Goal: Task Accomplishment & Management: Manage account settings

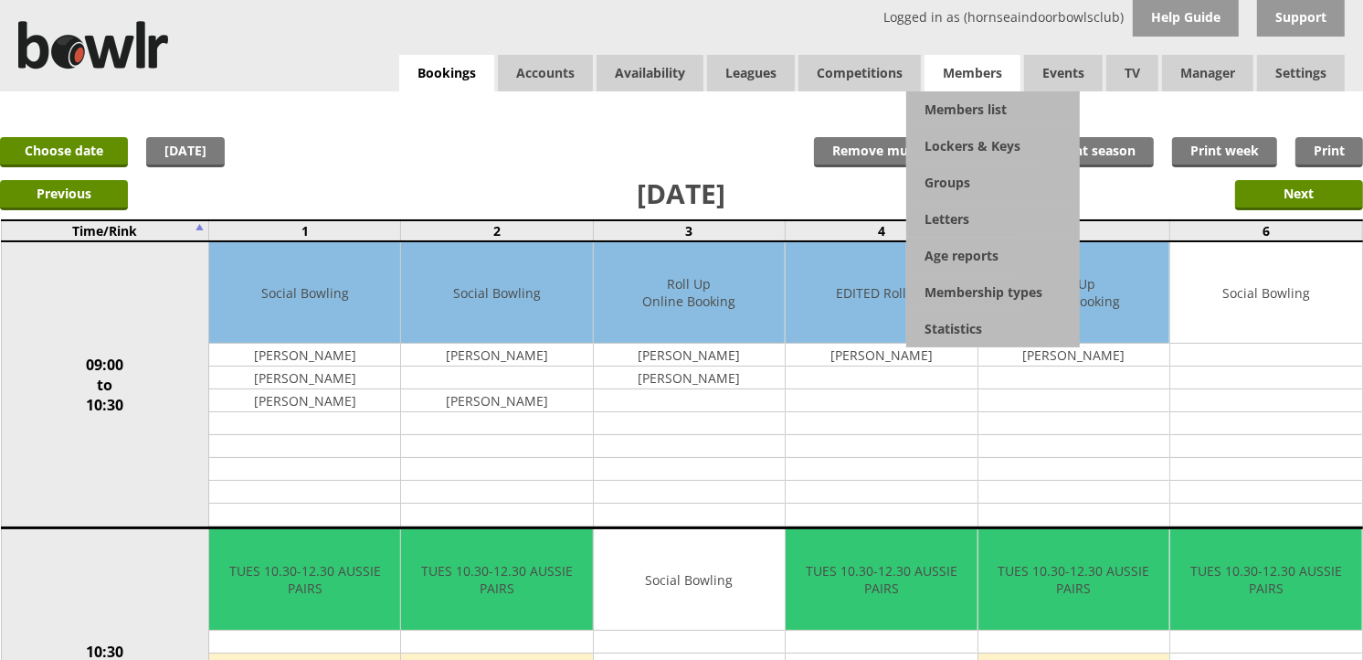
click at [971, 73] on span "Members" at bounding box center [973, 73] width 96 height 37
click at [973, 111] on link "Members list" at bounding box center [993, 109] width 174 height 37
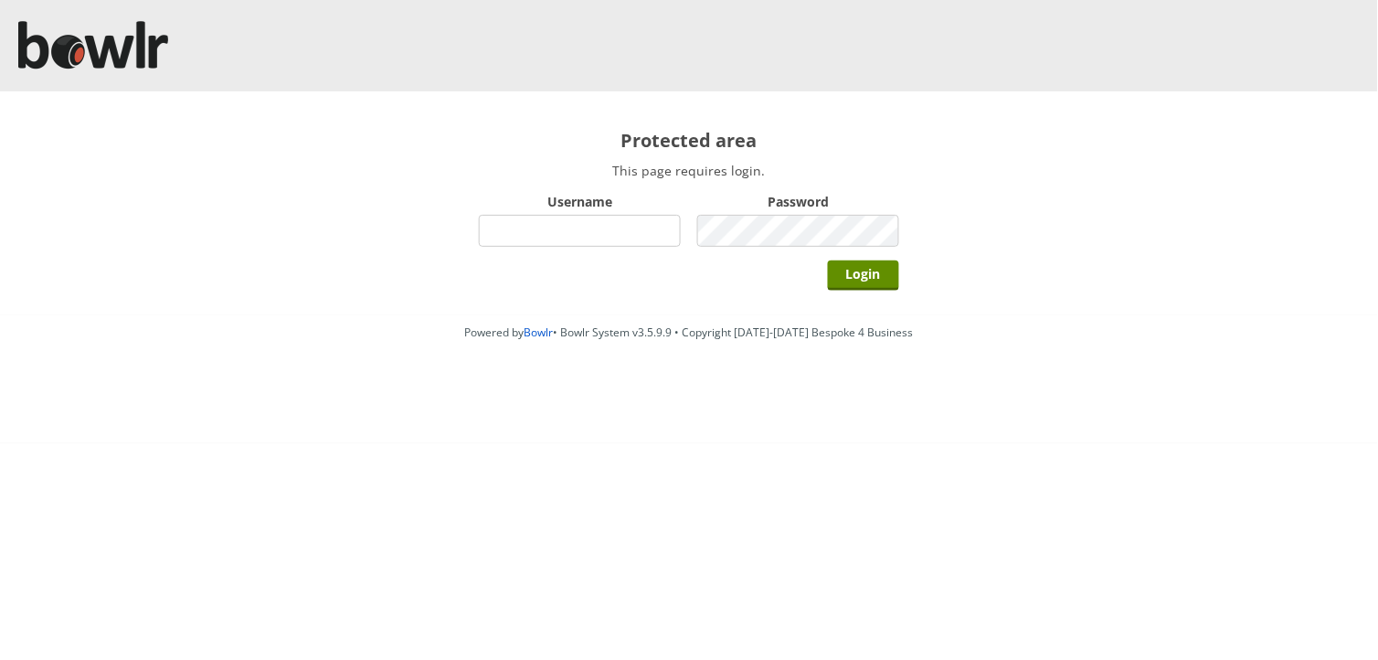
click at [642, 231] on input "Username" at bounding box center [580, 231] width 202 height 32
type input "BarRinkMonitor"
click at [828, 260] on input "Login" at bounding box center [863, 275] width 71 height 30
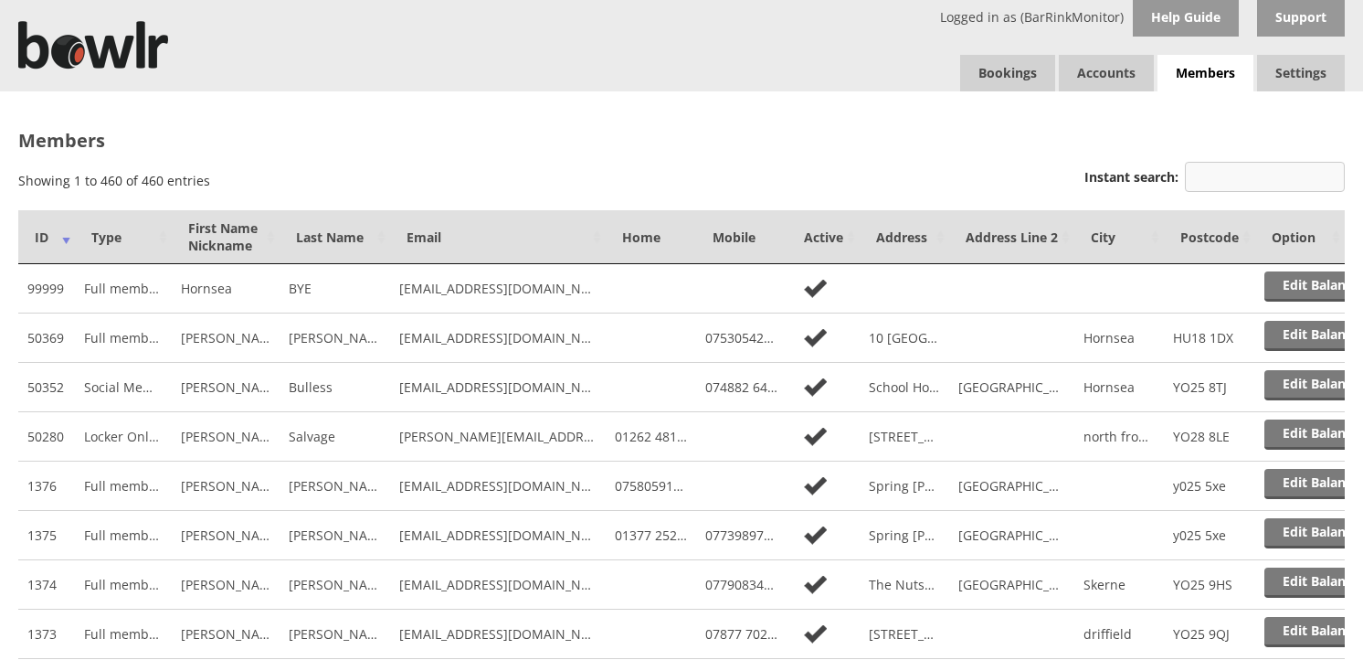
click at [1266, 175] on input "Instant search:" at bounding box center [1265, 177] width 160 height 30
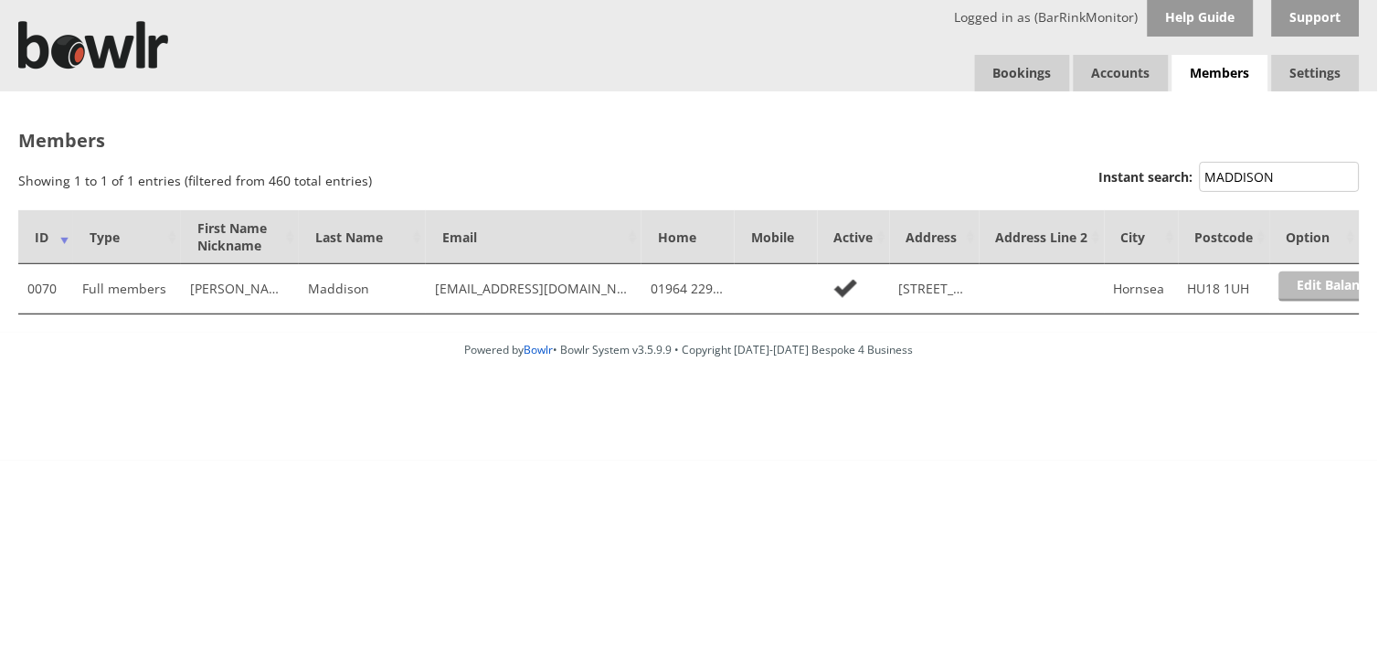
type input "MADDISON"
click at [1320, 286] on link "Edit Balance" at bounding box center [1335, 286] width 113 height 30
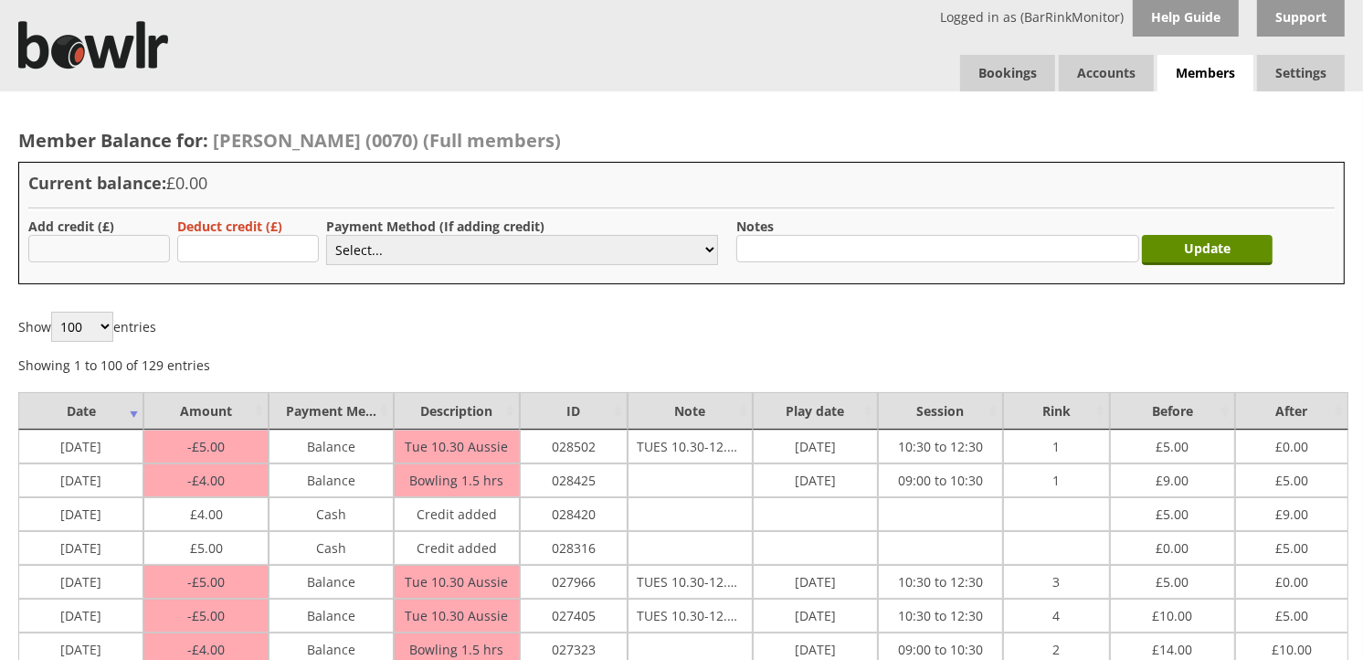
click at [85, 256] on input "text" at bounding box center [99, 248] width 142 height 27
type input "5.00"
click at [363, 245] on select "Select... Cash Card Cheque Bank Transfer Other Member Card Gift Voucher Balance" at bounding box center [522, 250] width 392 height 30
select select "1"
click at [326, 235] on select "Select... Cash Card Cheque Bank Transfer Other Member Card Gift Voucher Balance" at bounding box center [522, 250] width 392 height 30
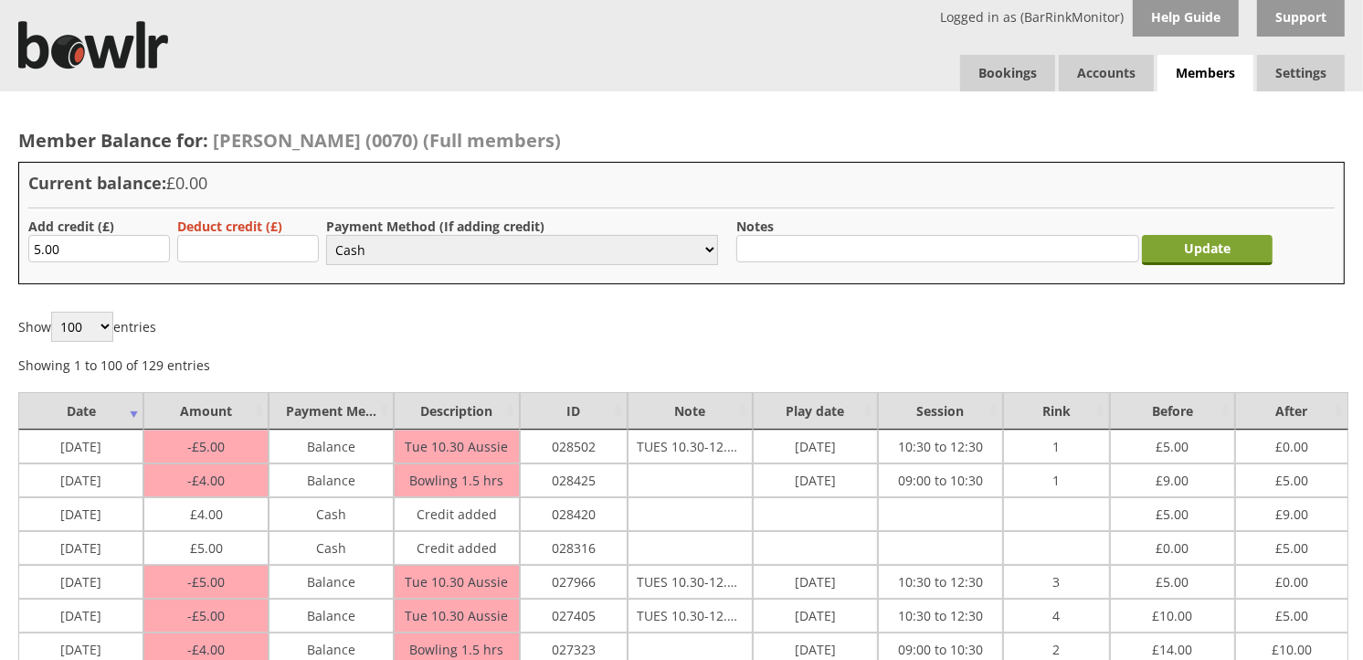
click at [1234, 242] on input "Update" at bounding box center [1207, 250] width 131 height 30
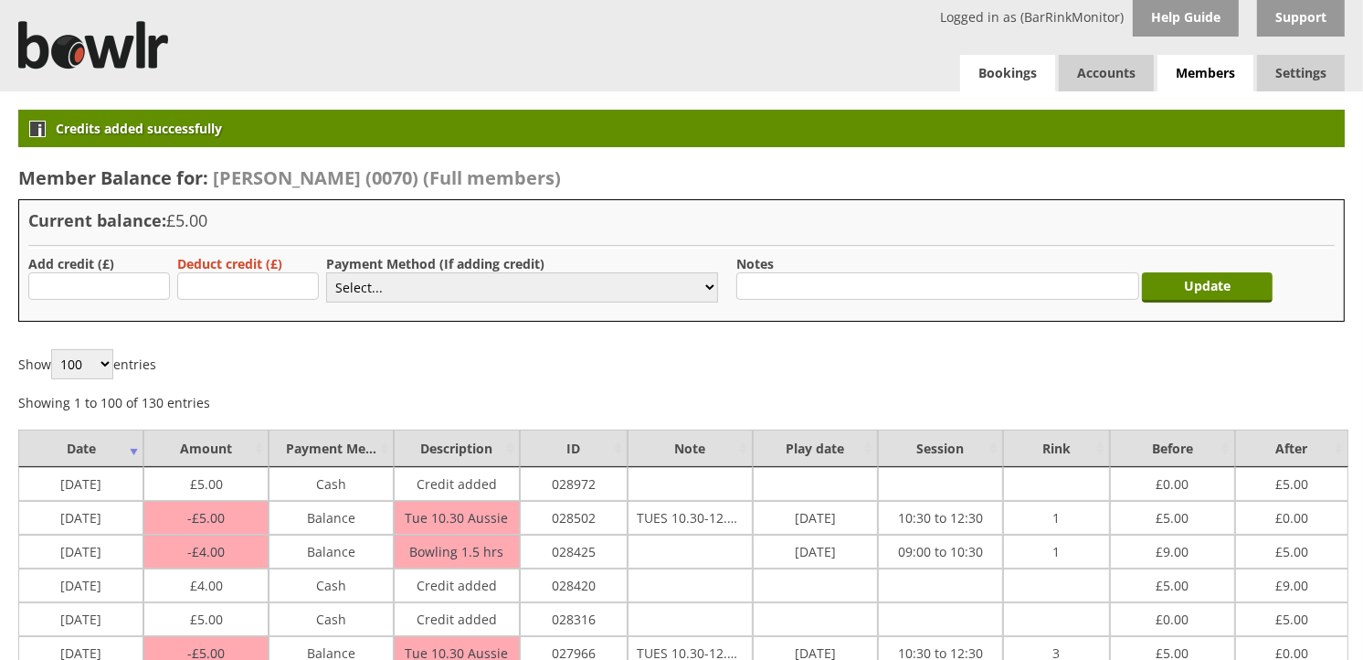
click at [1033, 69] on link "Bookings" at bounding box center [1007, 73] width 95 height 37
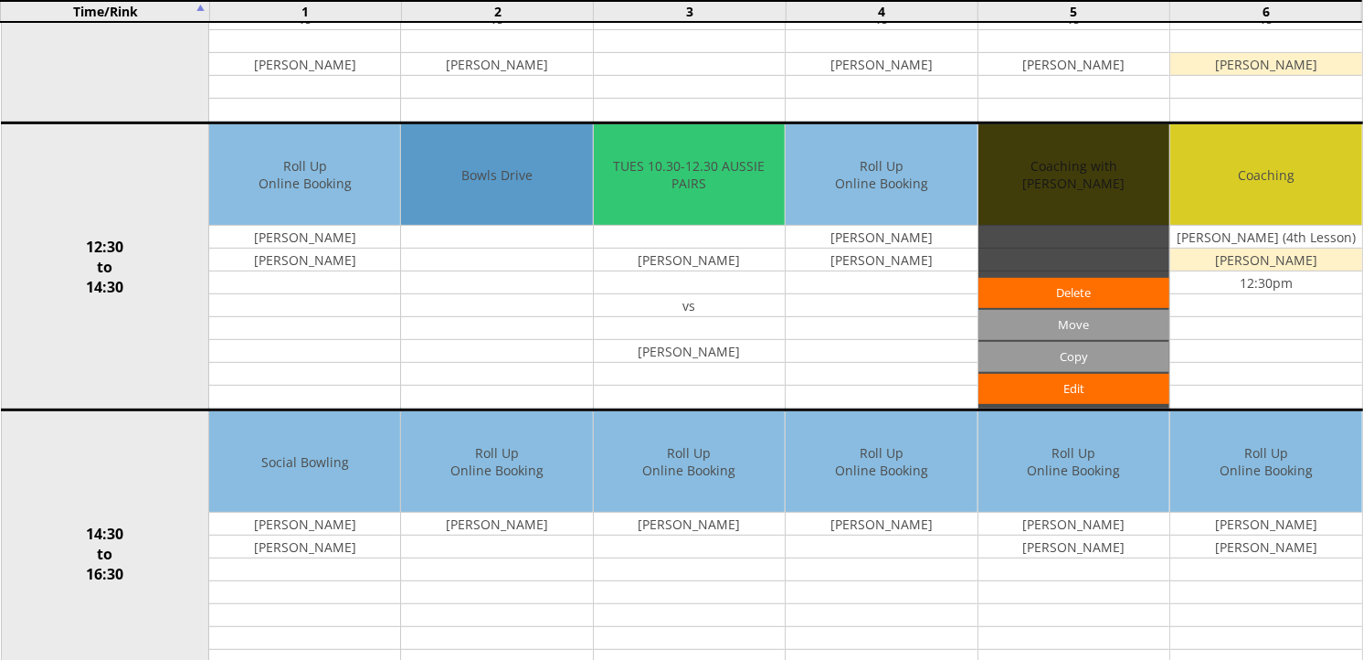
scroll to position [782, 0]
